Goal: Find contact information: Find contact information

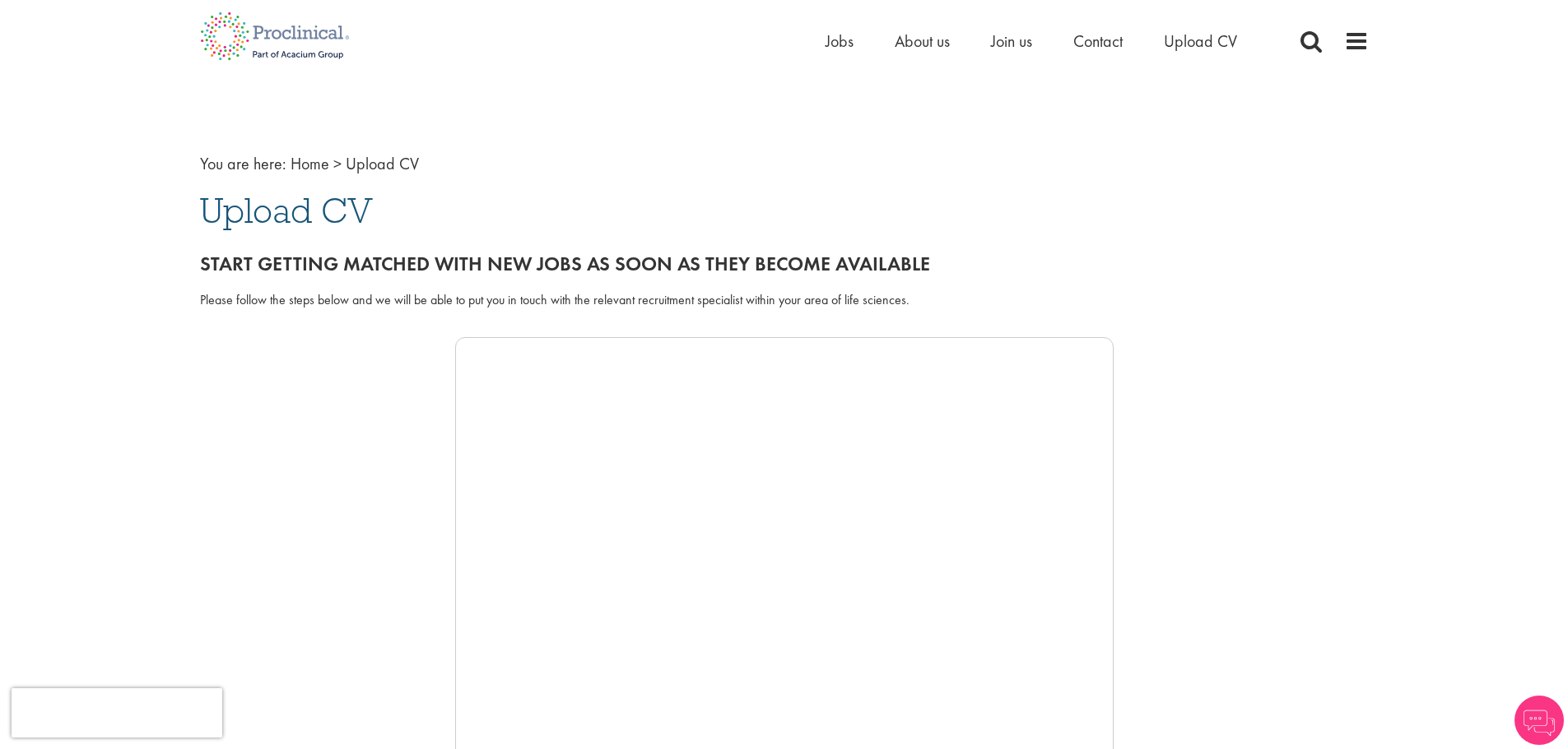
drag, startPoint x: 1150, startPoint y: 110, endPoint x: 1123, endPoint y: 72, distance: 46.6
click at [1107, 50] on span "Contact" at bounding box center [1098, 41] width 50 height 22
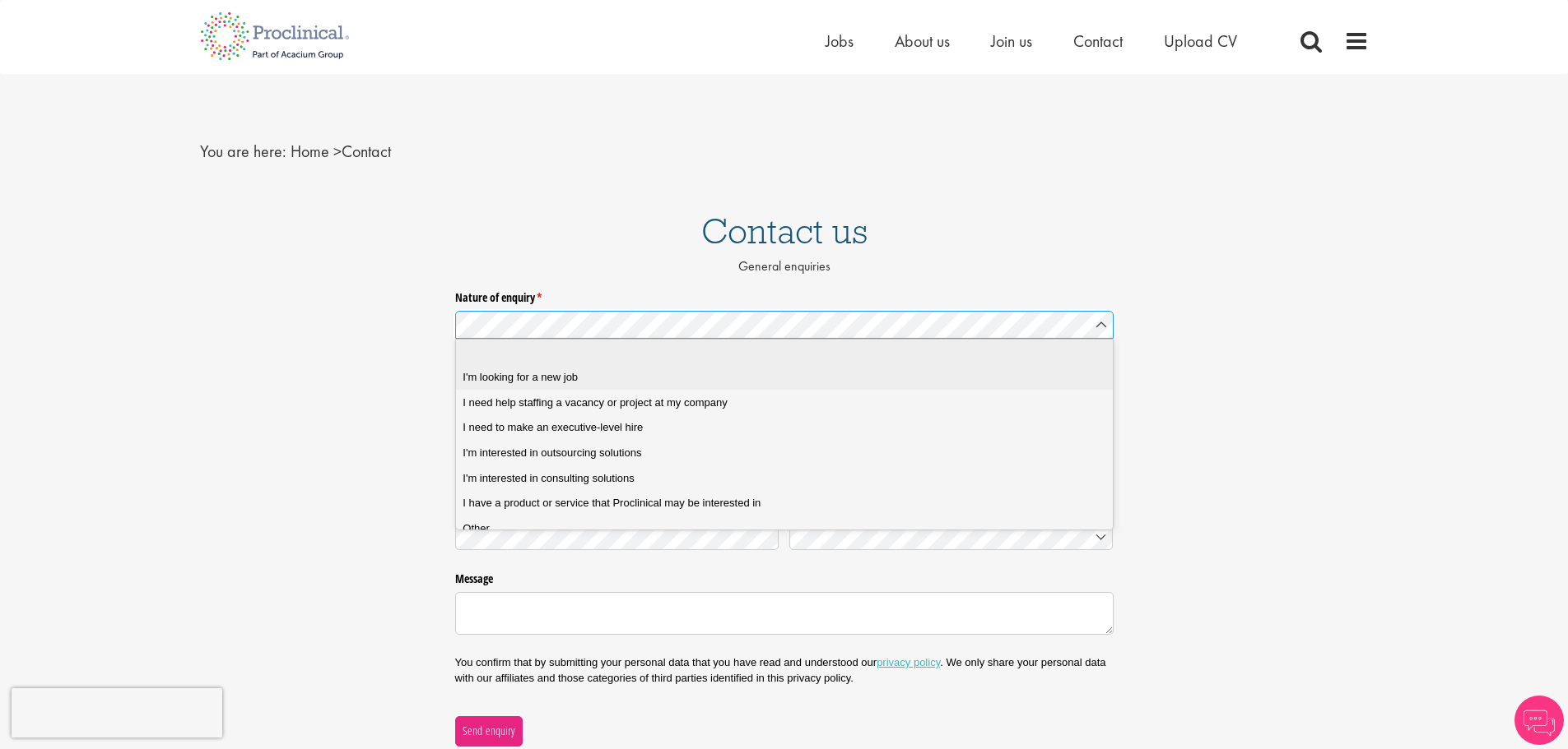
click at [536, 367] on job "I'm looking for a new job" at bounding box center [791, 377] width 669 height 25
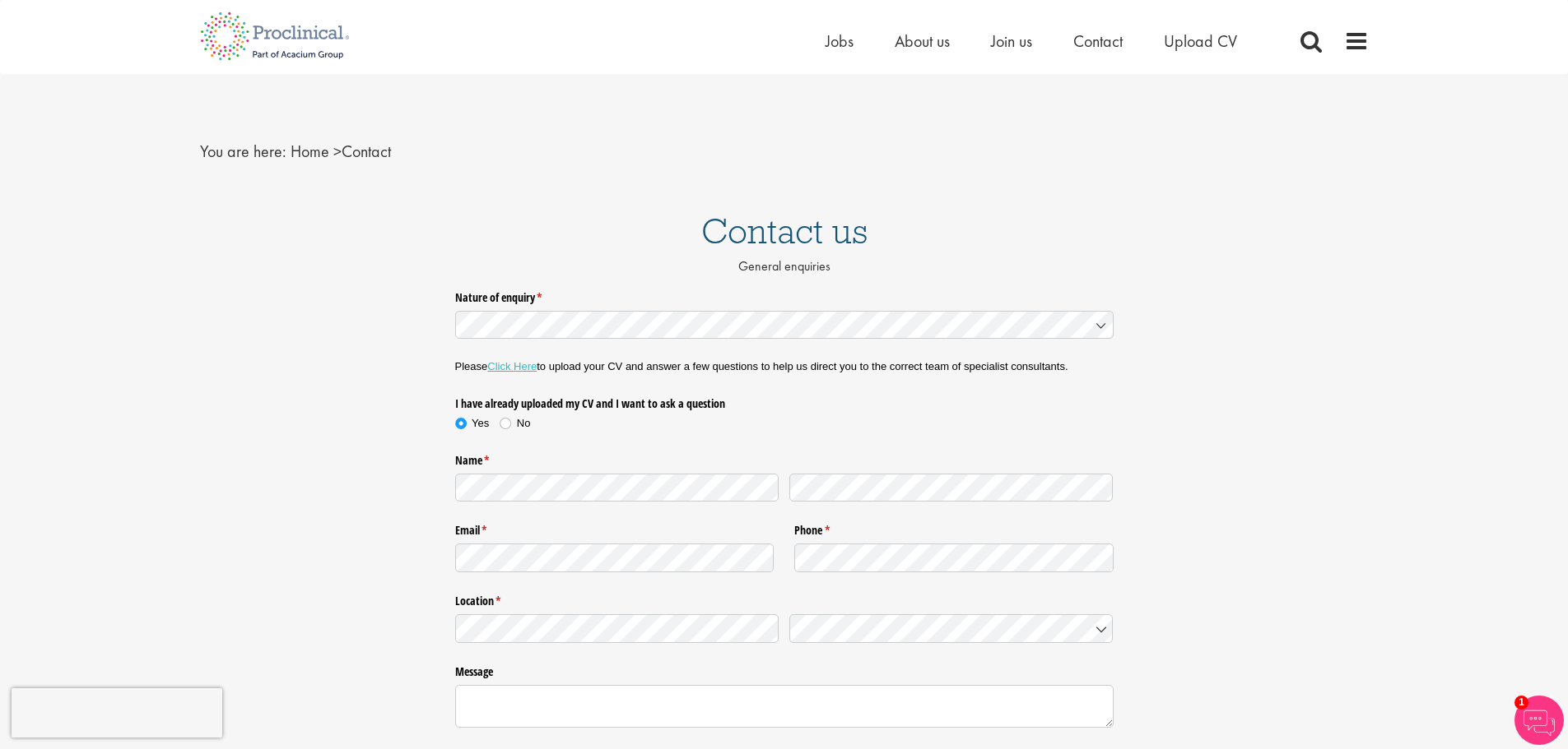
click at [880, 383] on div "Please Click Here to upload your CV and answer a few questions to help us direc…" at bounding box center [784, 367] width 658 height 36
click at [227, 315] on div "Nature of enquiry * (required) Please Click Here to upload your CV and answer a…" at bounding box center [784, 561] width 1568 height 554
